Goal: Transaction & Acquisition: Purchase product/service

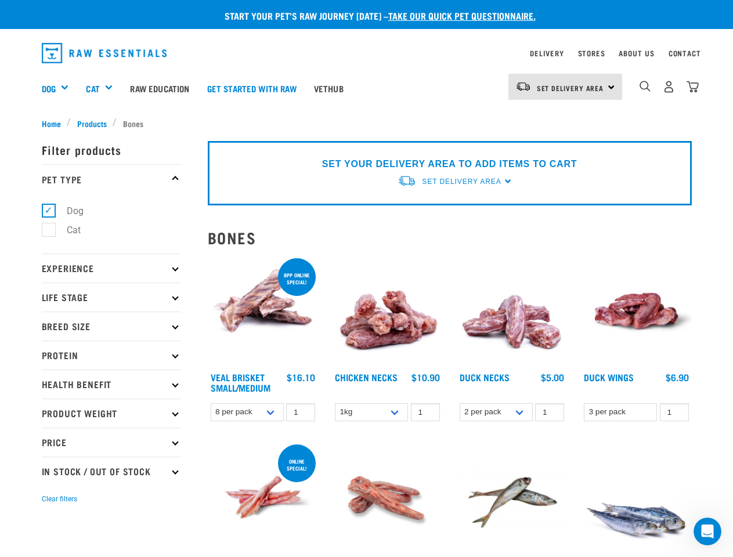
click at [60, 88] on div "Dog" at bounding box center [60, 88] width 36 height 46
click at [105, 88] on div "Cat" at bounding box center [103, 88] width 35 height 46
click at [566, 87] on span "Set Delivery Area" at bounding box center [570, 88] width 67 height 4
click at [645, 87] on img "dropdown navigation" at bounding box center [645, 86] width 11 height 11
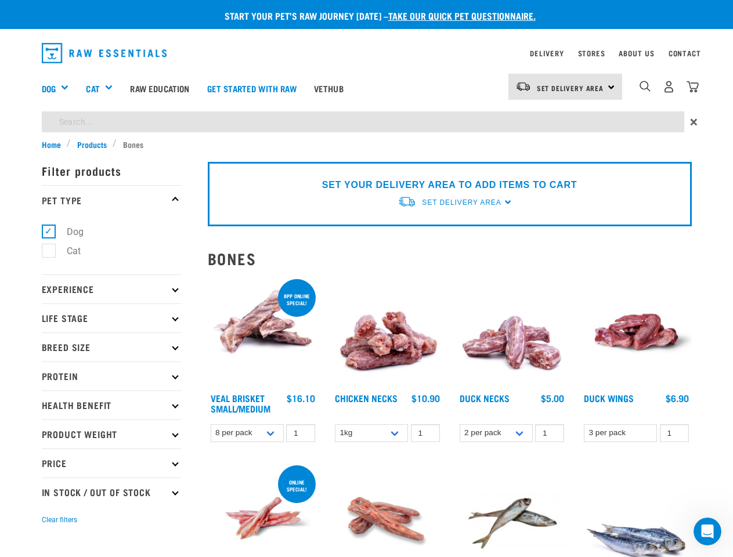
click at [111, 179] on p "Filter products" at bounding box center [111, 170] width 139 height 29
click at [111, 268] on ul "Dog Cat" at bounding box center [111, 244] width 139 height 60
click at [111, 297] on p "Experience" at bounding box center [111, 289] width 139 height 29
click at [111, 326] on form "Filter products Pet Type Dog Cat Experience New Raw Feeder Experienced Raw Feed…" at bounding box center [111, 342] width 139 height 372
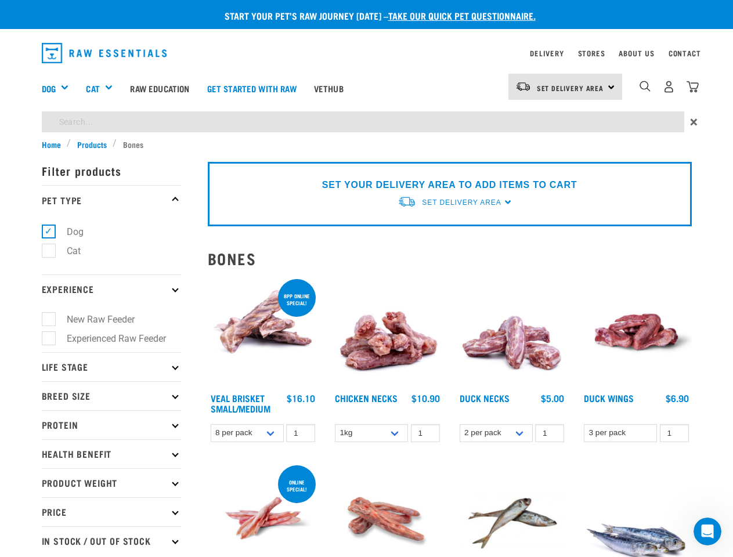
click at [111, 352] on ul "New Raw Feeder Experienced Raw Feeder" at bounding box center [111, 328] width 139 height 49
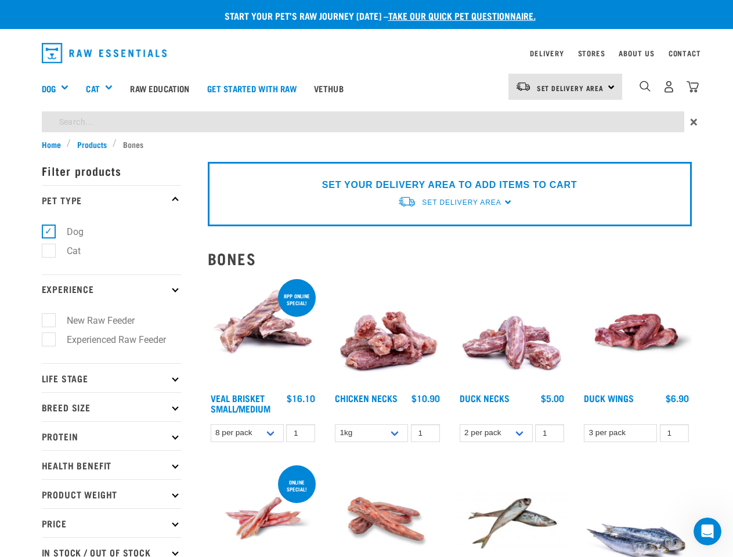
click at [111, 384] on p "Life Stage" at bounding box center [111, 377] width 139 height 29
